Goal: Task Accomplishment & Management: Use online tool/utility

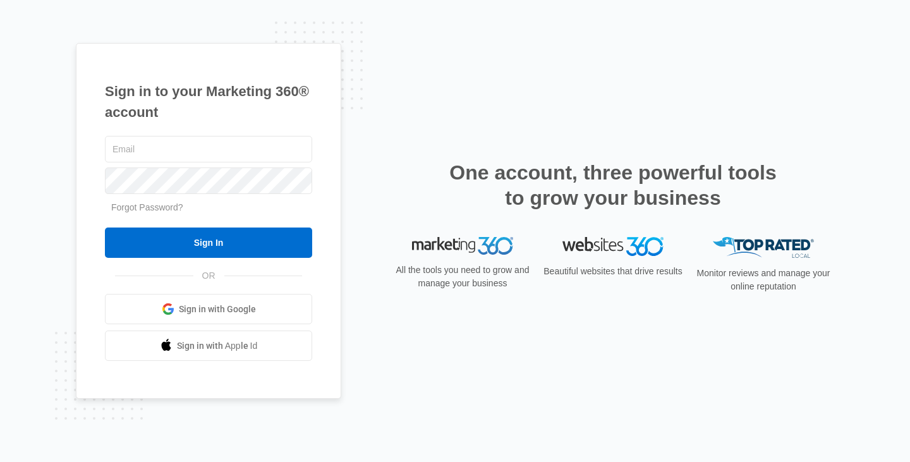
type input "angela@mybls.com"
click at [105, 227] on input "Sign In" at bounding box center [208, 242] width 207 height 30
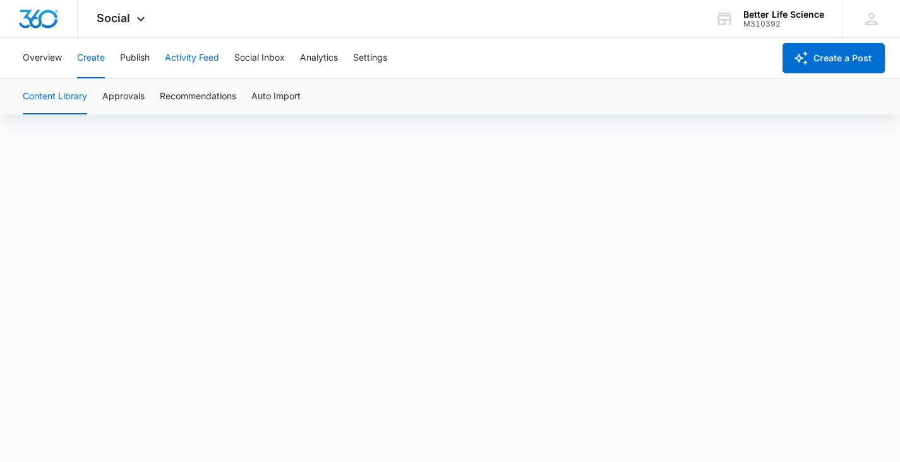
click at [192, 51] on button "Activity Feed" at bounding box center [192, 58] width 54 height 40
click at [138, 54] on button "Publish" at bounding box center [135, 58] width 30 height 40
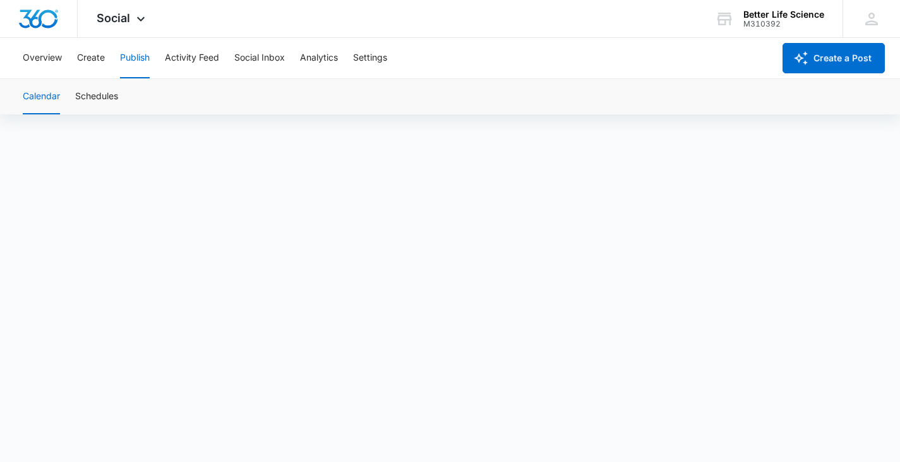
scroll to position [9, 0]
click at [139, 57] on button "Publish" at bounding box center [135, 58] width 30 height 40
